Goal: Find specific page/section: Find specific page/section

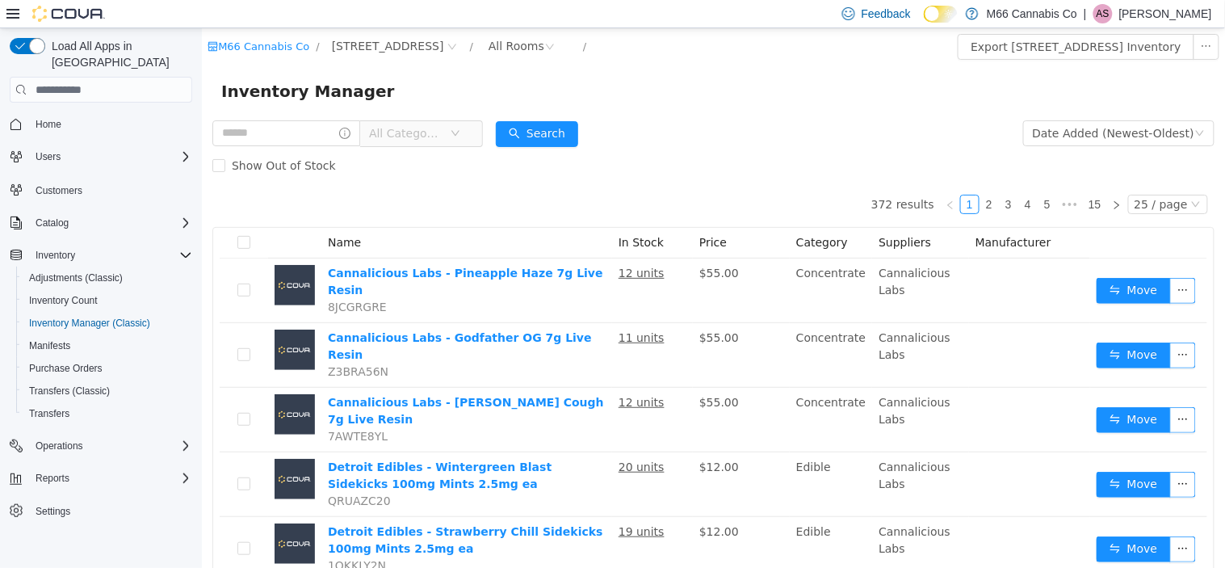
scroll to position [23, 0]
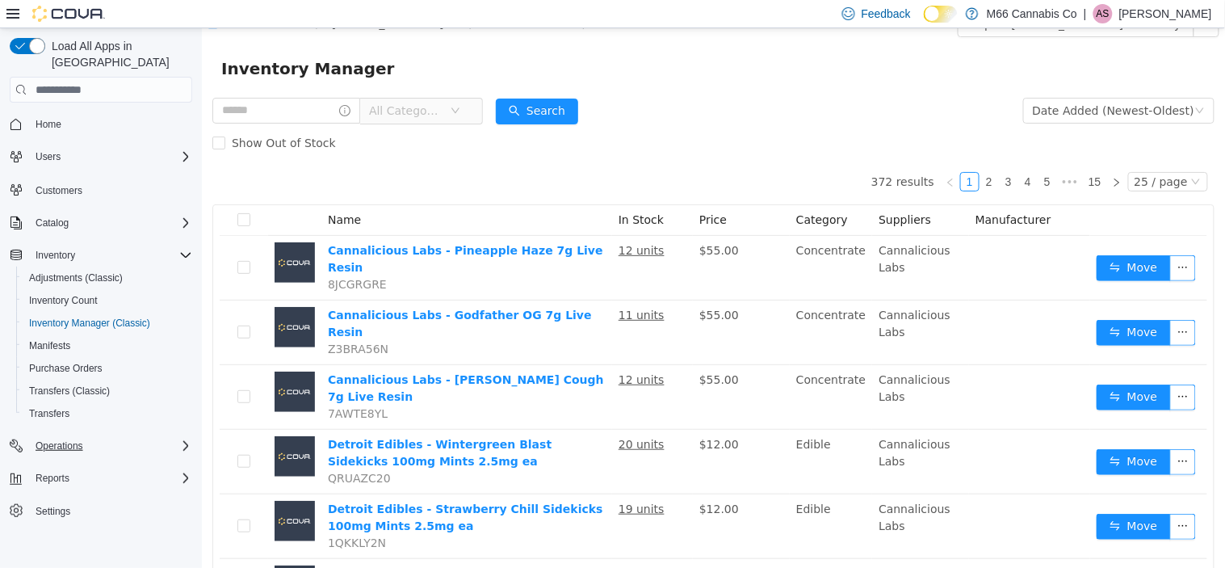
click at [160, 436] on div "Operations" at bounding box center [110, 445] width 163 height 19
click at [86, 462] on span "Cash Management" at bounding box center [70, 468] width 82 height 13
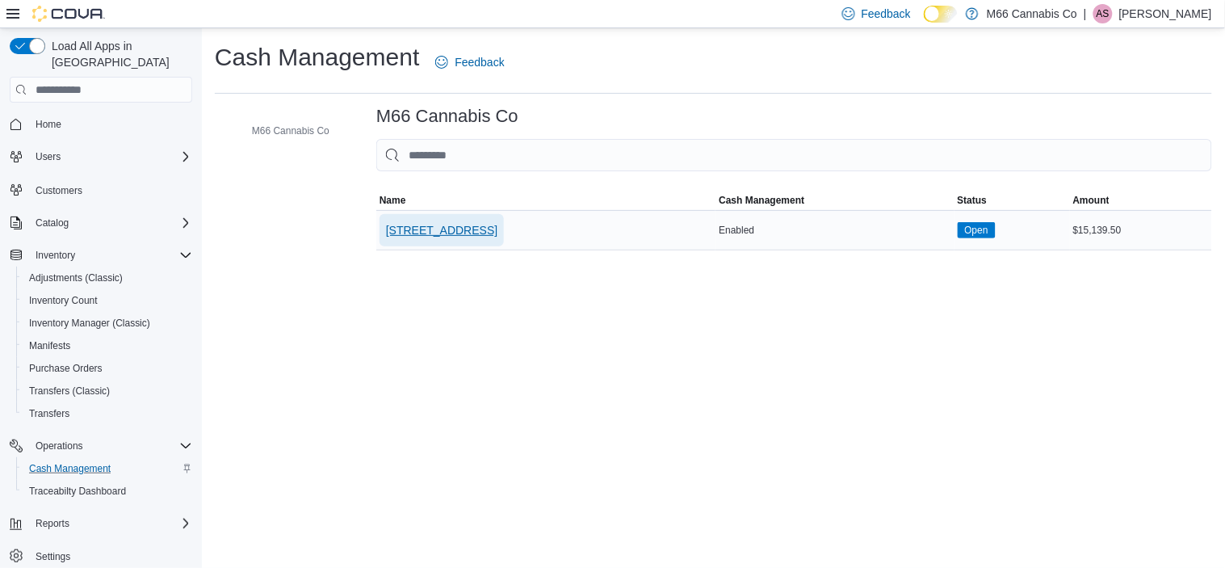
click at [417, 228] on span "[STREET_ADDRESS]" at bounding box center [441, 230] width 111 height 16
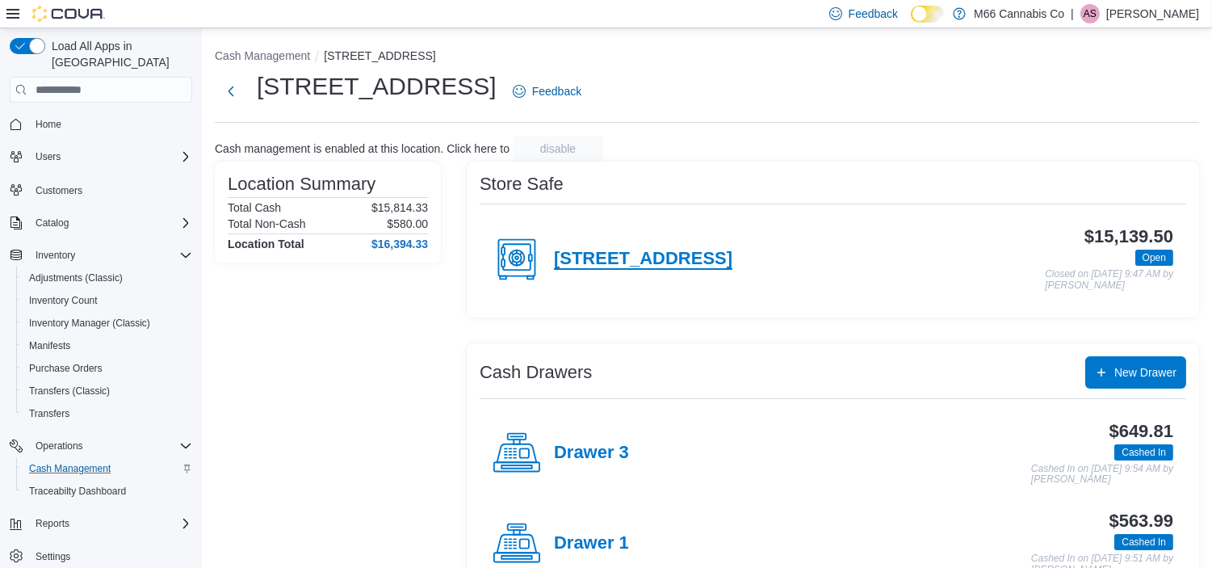
click at [578, 251] on h4 "[STREET_ADDRESS]" at bounding box center [643, 259] width 179 height 21
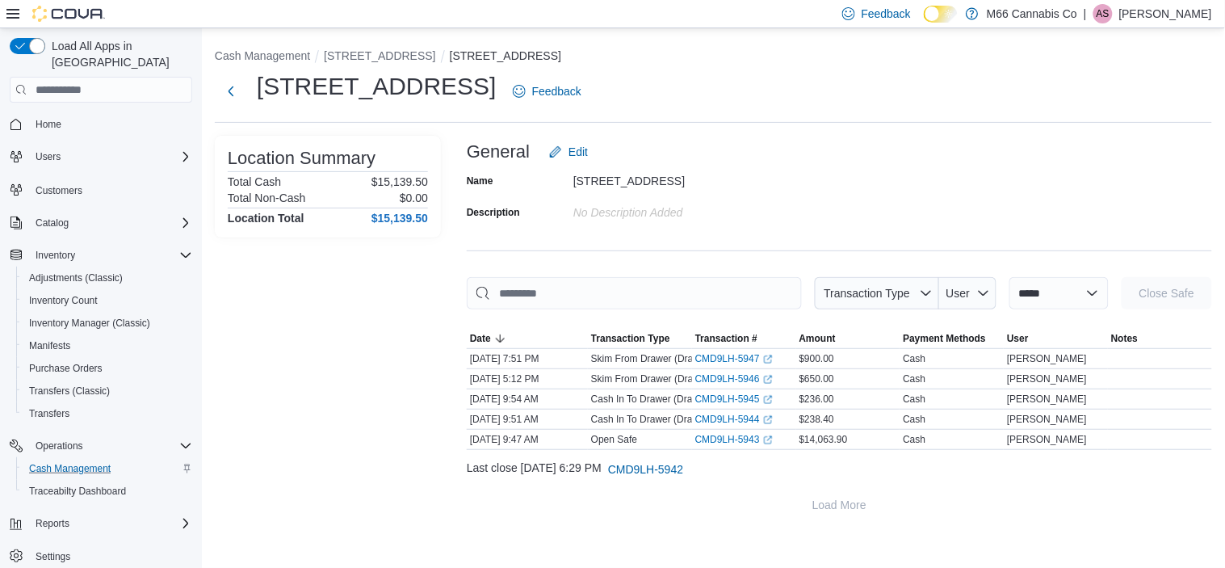
click at [238, 73] on div "3023 20 Mile Rd Feedback" at bounding box center [401, 91] width 373 height 42
click at [77, 317] on span "Inventory Manager (Classic)" at bounding box center [89, 323] width 121 height 13
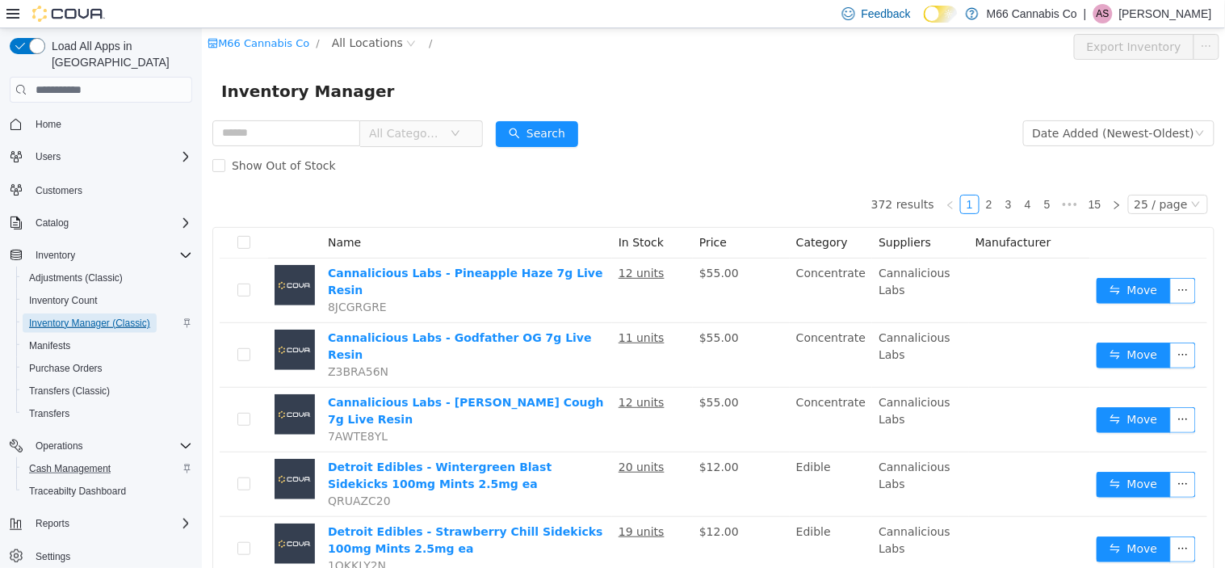
click at [77, 317] on span "Inventory Manager (Classic)" at bounding box center [89, 323] width 121 height 13
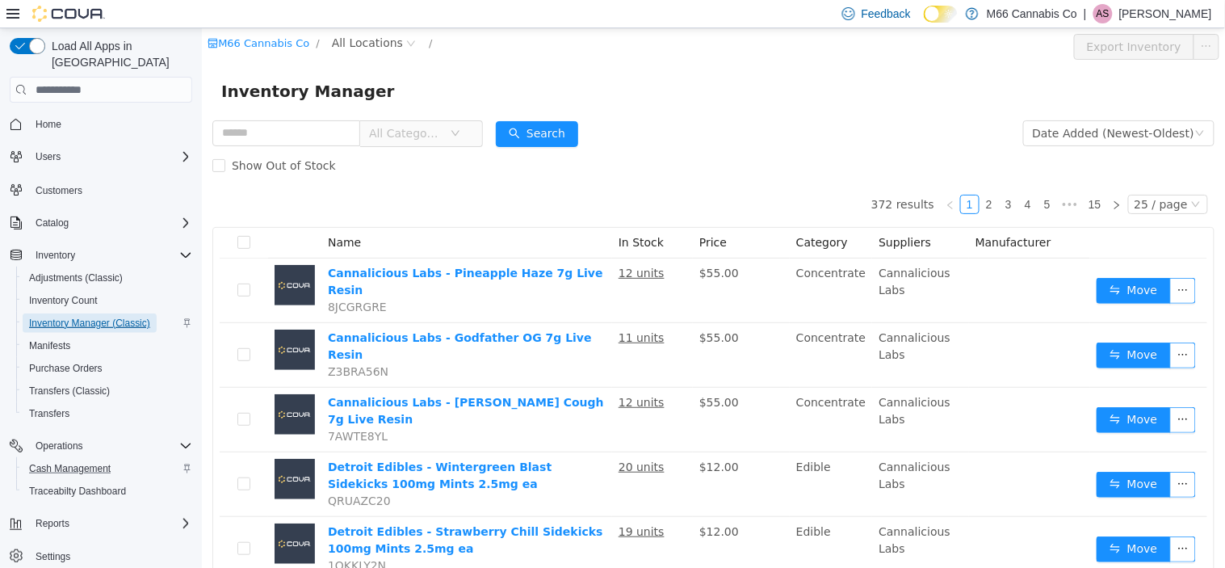
click at [77, 317] on span "Inventory Manager (Classic)" at bounding box center [89, 323] width 121 height 13
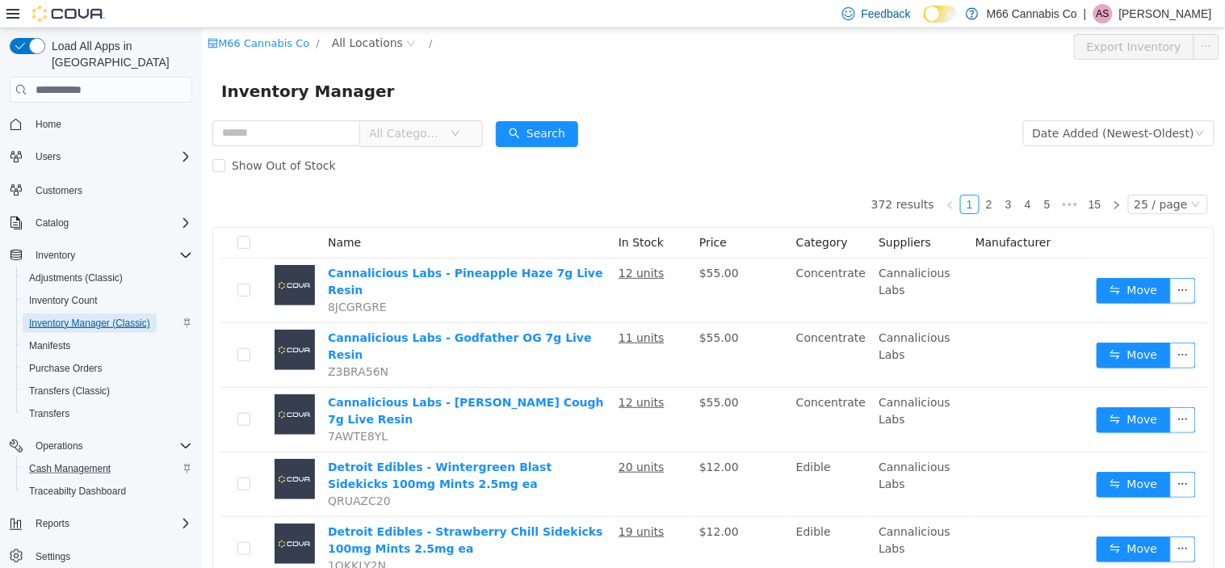
click at [77, 317] on span "Inventory Manager (Classic)" at bounding box center [89, 323] width 121 height 13
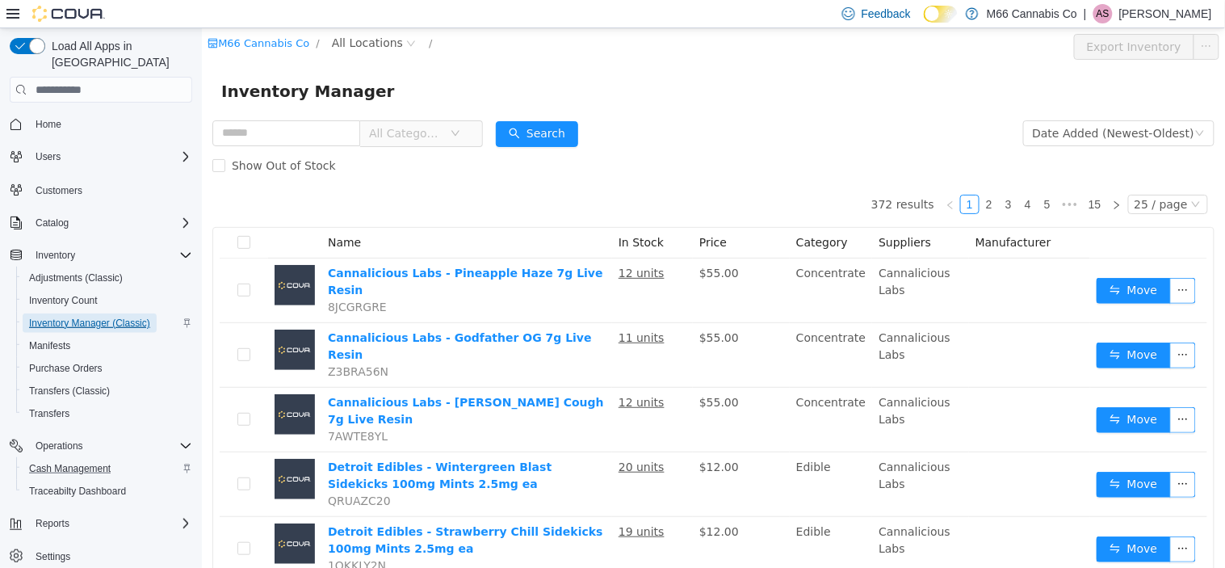
click at [77, 317] on span "Inventory Manager (Classic)" at bounding box center [89, 323] width 121 height 13
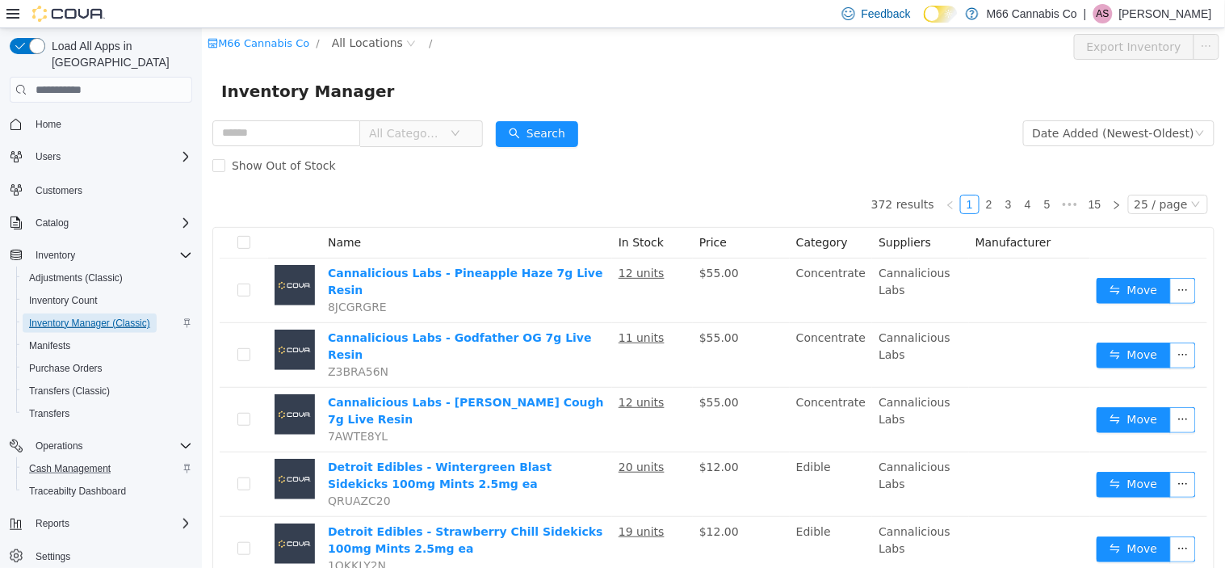
click at [77, 317] on span "Inventory Manager (Classic)" at bounding box center [89, 323] width 121 height 13
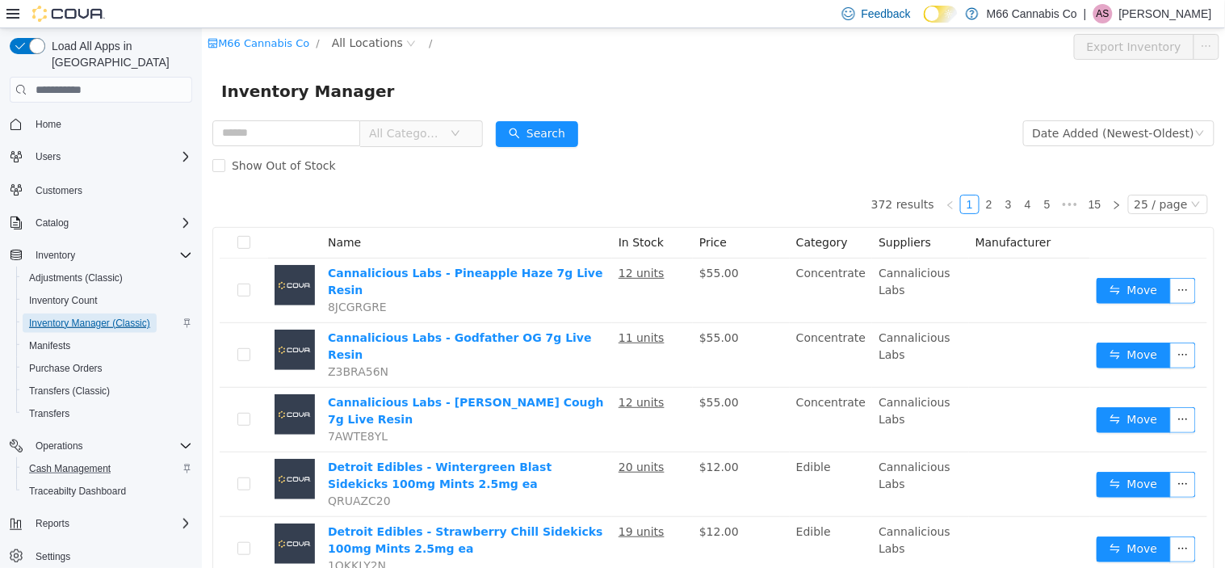
click at [77, 317] on span "Inventory Manager (Classic)" at bounding box center [89, 323] width 121 height 13
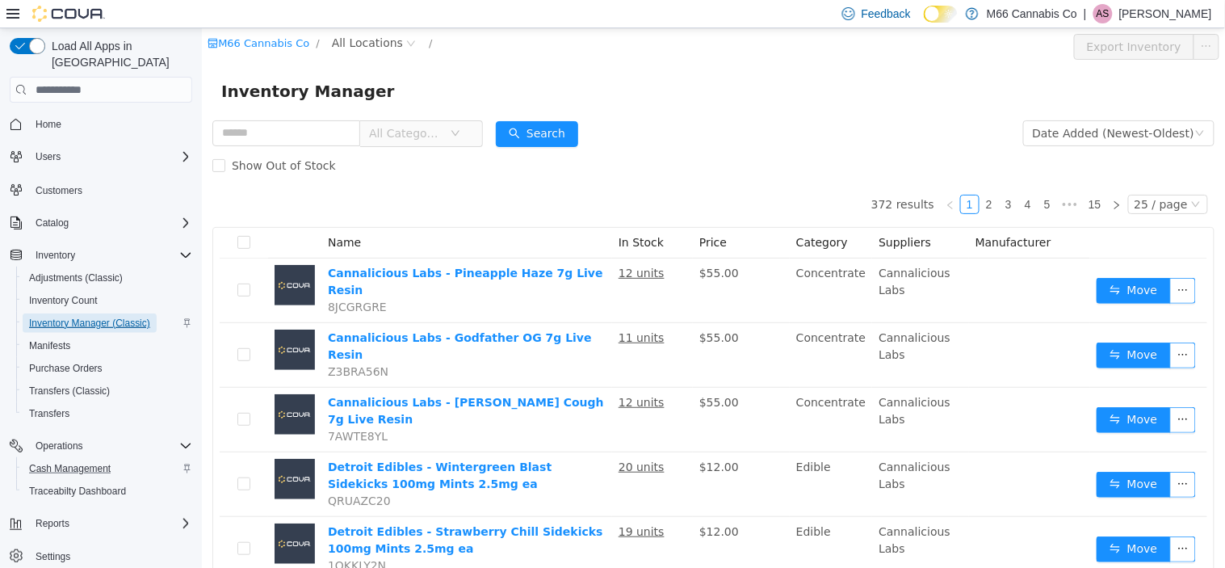
click at [81, 317] on span "Inventory Manager (Classic)" at bounding box center [89, 323] width 121 height 13
click at [1160, 16] on p "[PERSON_NAME]" at bounding box center [1166, 13] width 93 height 19
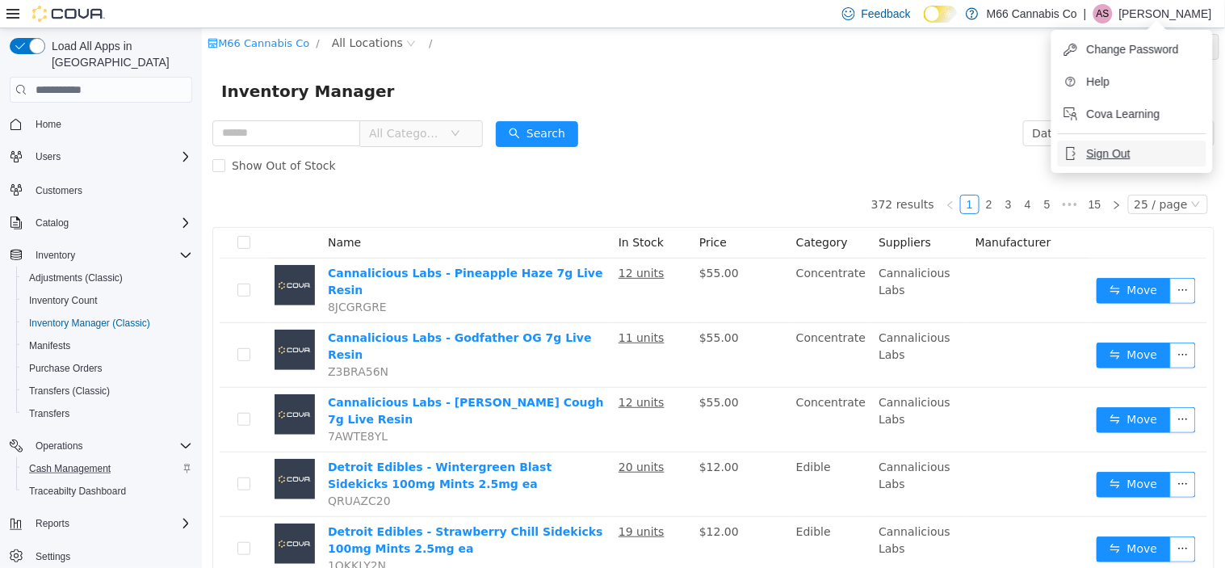
click at [1120, 151] on span "Sign Out" at bounding box center [1109, 153] width 44 height 16
